Goal: Information Seeking & Learning: Learn about a topic

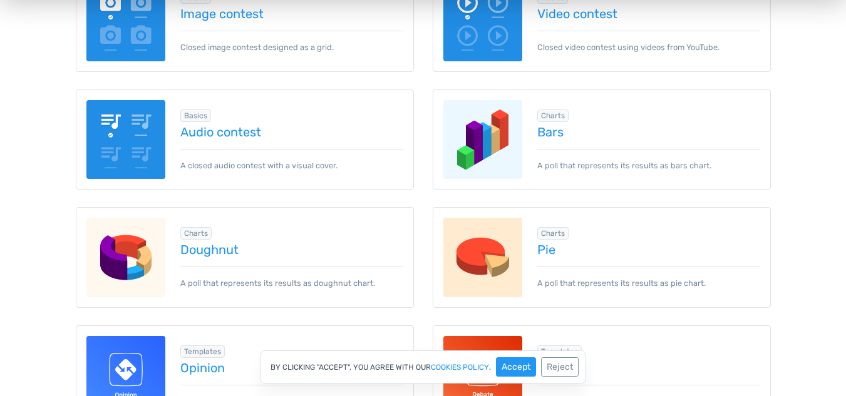
scroll to position [401, 0]
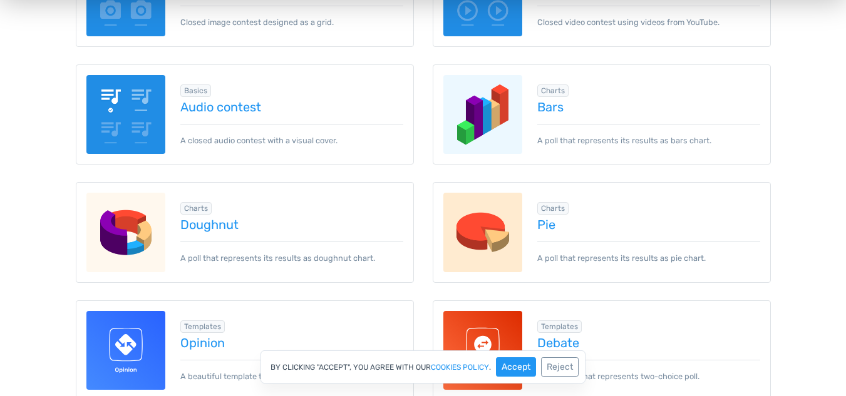
click at [423, 172] on div "Charts info Add-on Required Bars A poll that represents its results as bars cha…" at bounding box center [601, 123] width 357 height 118
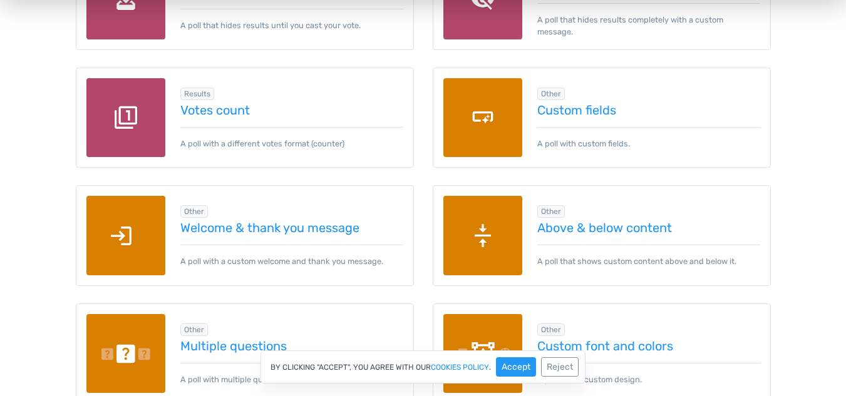
scroll to position [1603, 0]
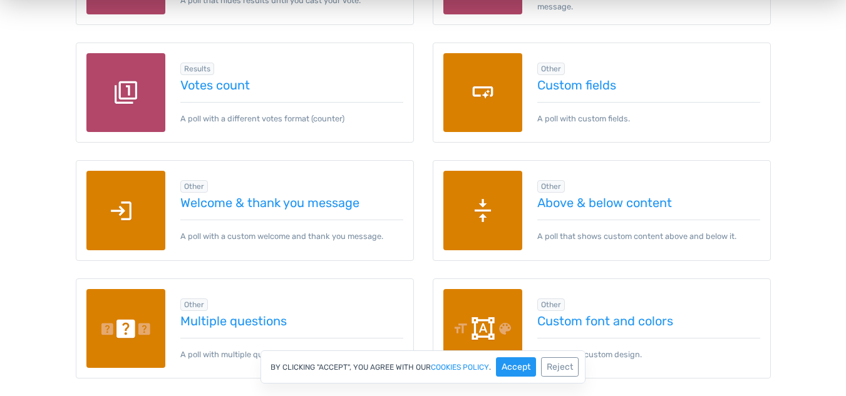
click at [423, 172] on div "Other Above & below content A poll that shows custom content above and below it." at bounding box center [601, 219] width 357 height 118
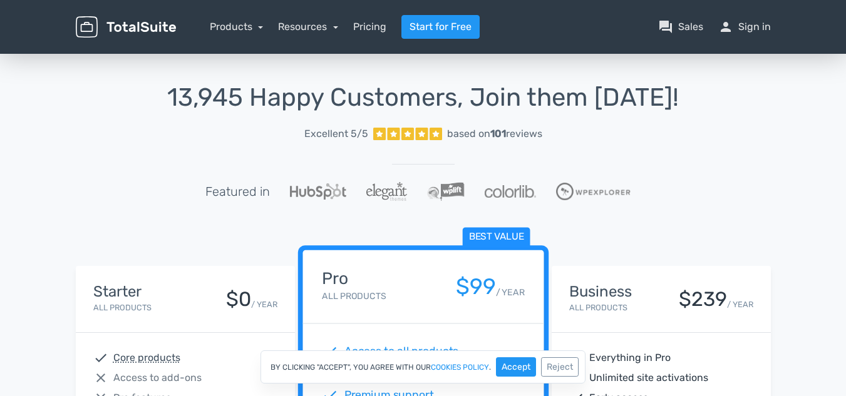
click at [70, 281] on div "Starter All Products $0 / YEAR check Core products close Access to add-ons clos…" at bounding box center [185, 378] width 238 height 225
click at [334, 24] on link "Resources" at bounding box center [308, 27] width 60 height 12
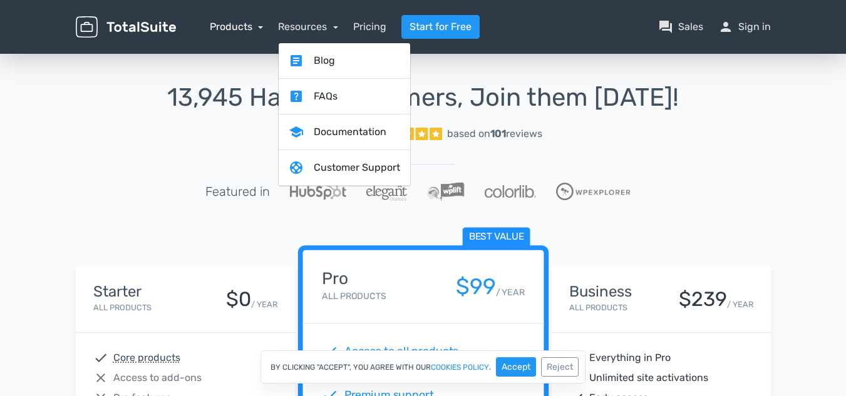
click at [254, 24] on link "Products" at bounding box center [237, 27] width 54 height 12
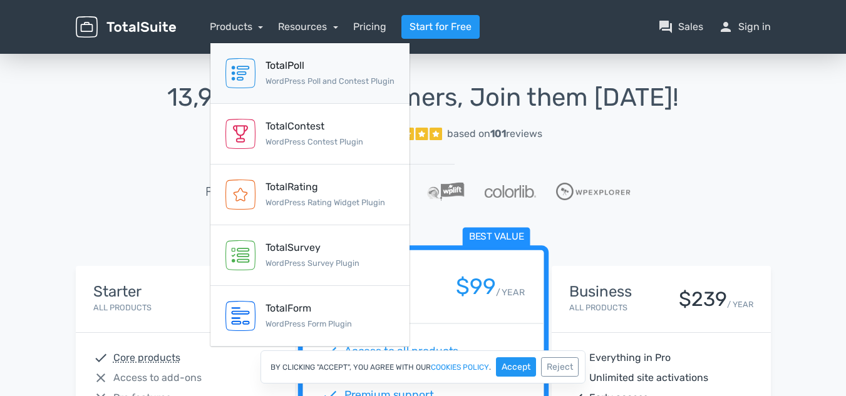
click at [295, 68] on div "TotalPoll" at bounding box center [329, 65] width 129 height 15
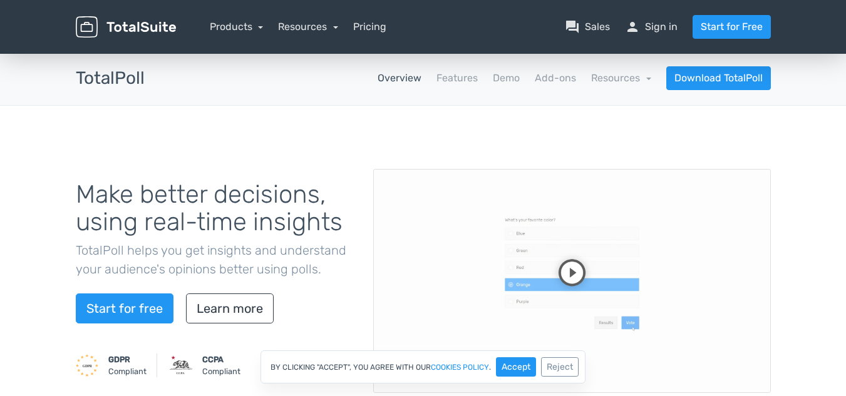
click at [60, 221] on div "Make better decisions, using real-time insights TotalPoll helps you get insight…" at bounding box center [423, 299] width 846 height 386
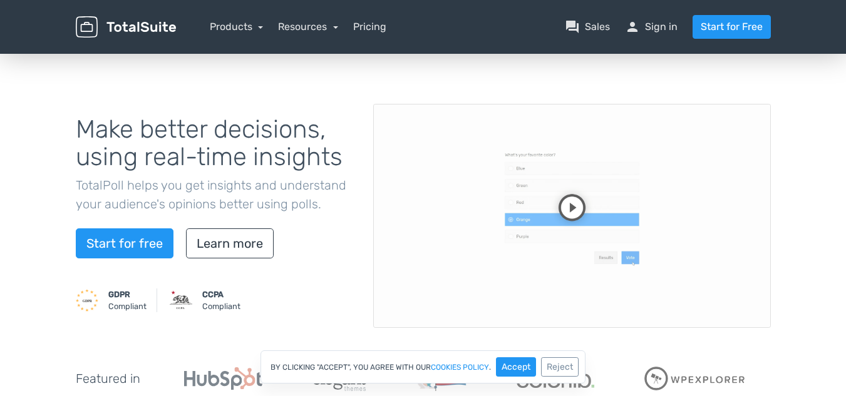
scroll to position [75, 0]
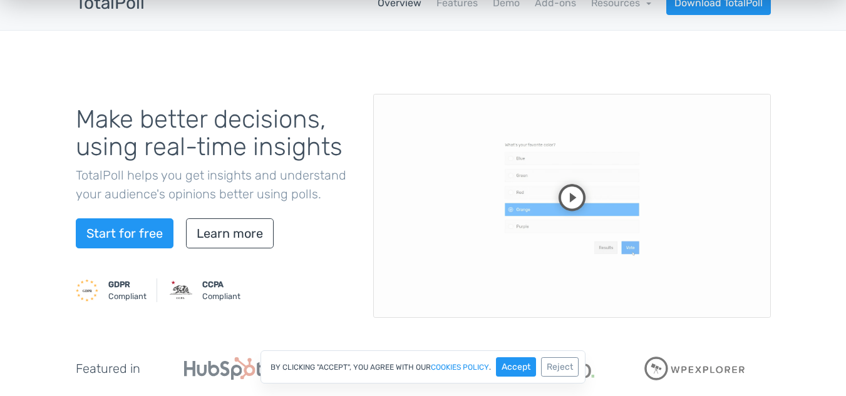
click at [580, 195] on video at bounding box center [572, 206] width 398 height 224
click at [38, 219] on div "Make better decisions, using real-time insights TotalPoll helps you get insight…" at bounding box center [423, 224] width 846 height 386
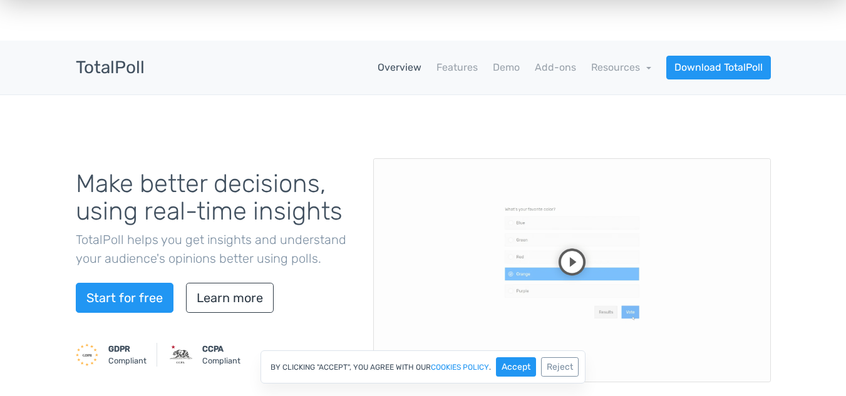
scroll to position [0, 0]
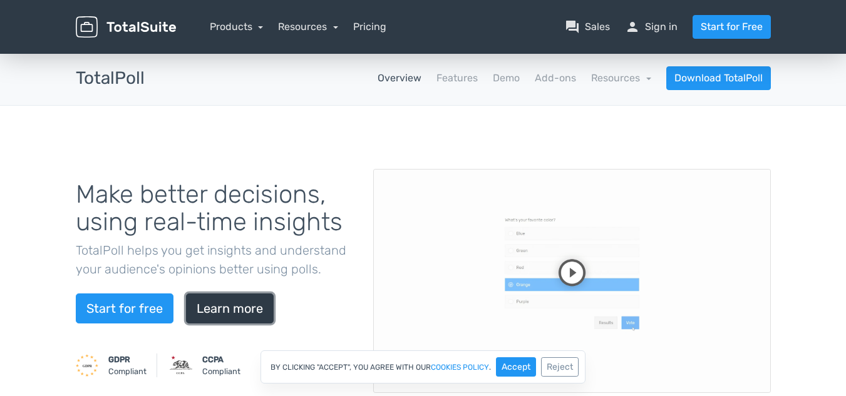
click at [245, 312] on link "Learn more" at bounding box center [230, 309] width 88 height 30
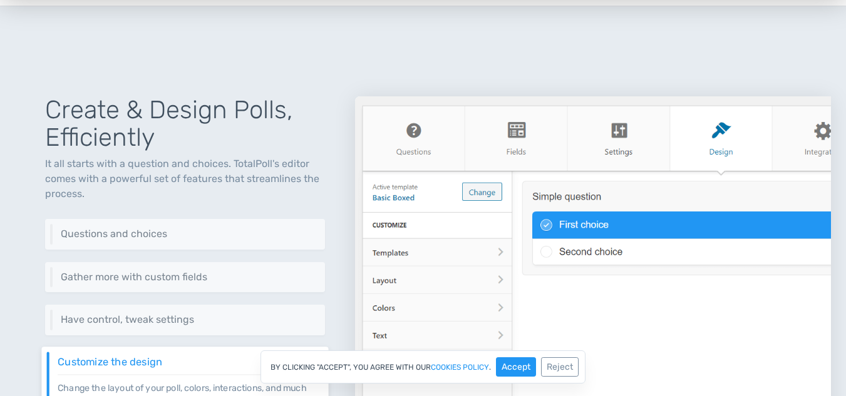
click at [40, 203] on div "Create & Design Polls, Efficiently It all starts with a question and choices. T…" at bounding box center [185, 299] width 340 height 466
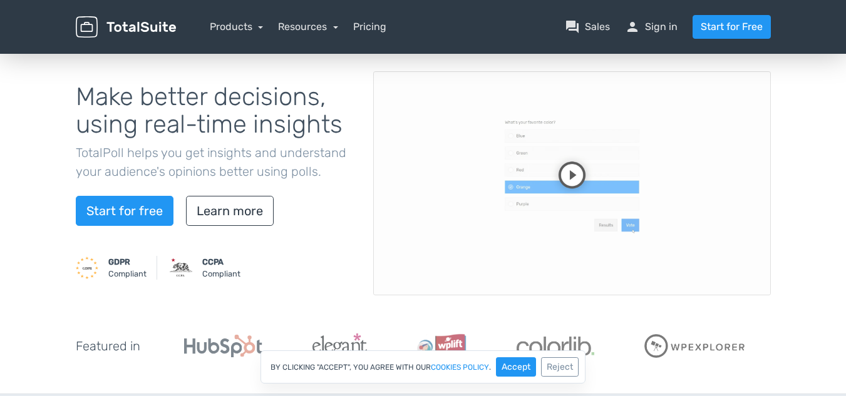
scroll to position [0, 0]
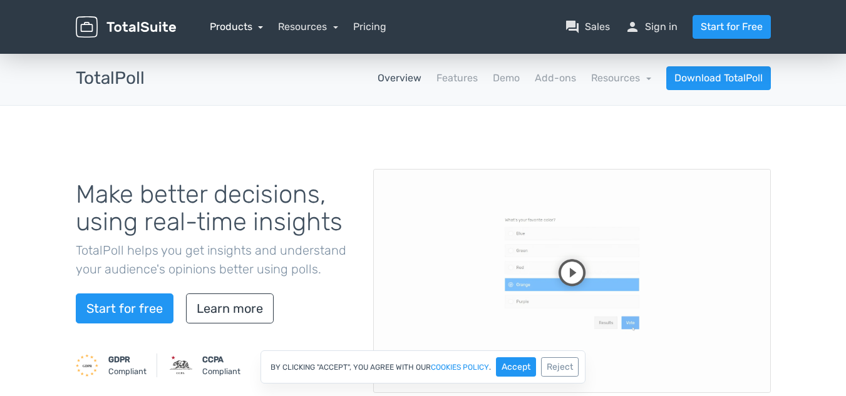
click at [262, 24] on link "Products" at bounding box center [237, 27] width 54 height 12
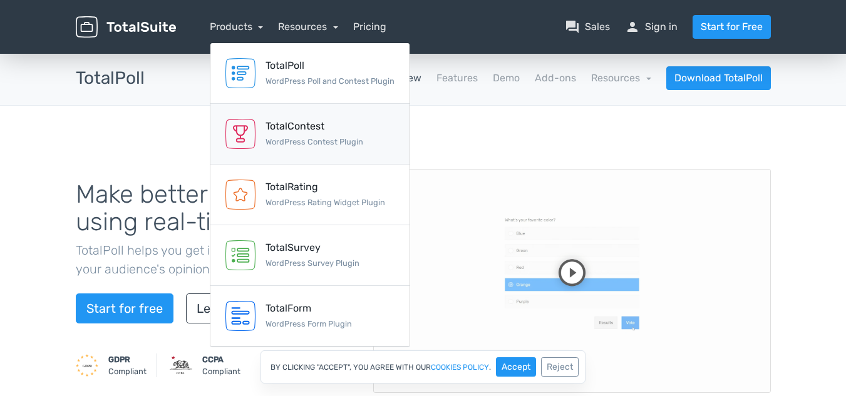
click at [297, 141] on small "WordPress Contest Plugin" at bounding box center [314, 141] width 98 height 9
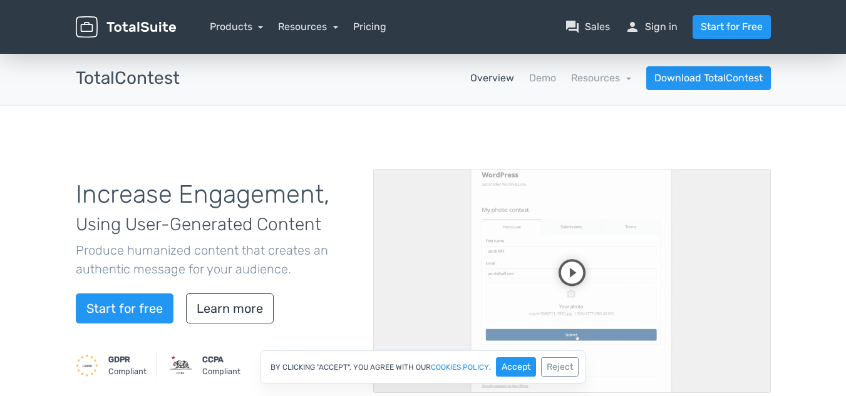
click at [51, 224] on div "Increase Engagement, Using User-Generated Content Produce humanized content tha…" at bounding box center [423, 281] width 846 height 351
click at [51, 181] on div "Increase Engagement, Using User-Generated Content Produce humanized content tha…" at bounding box center [423, 281] width 846 height 351
